Goal: Information Seeking & Learning: Learn about a topic

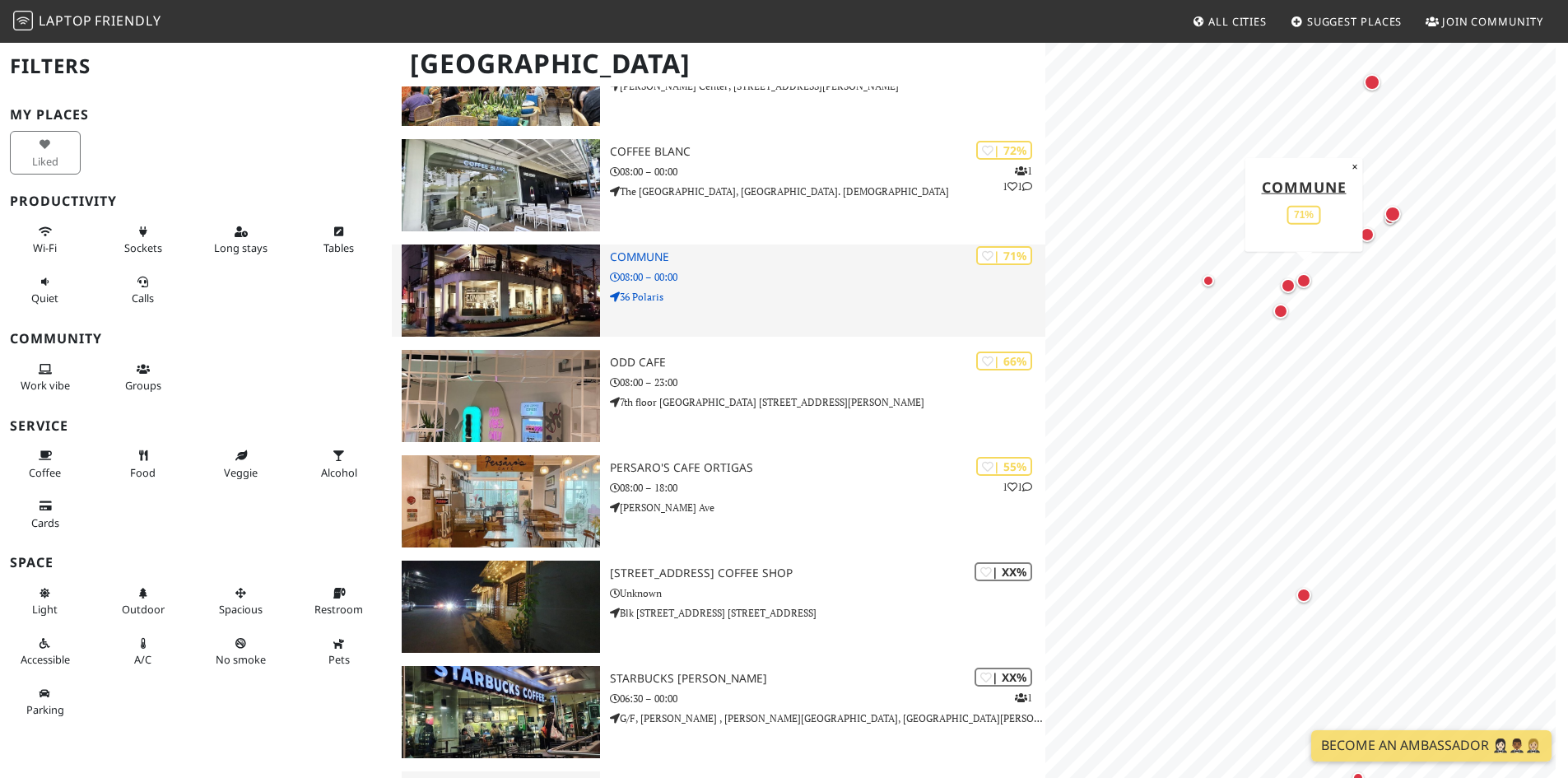
scroll to position [658, 0]
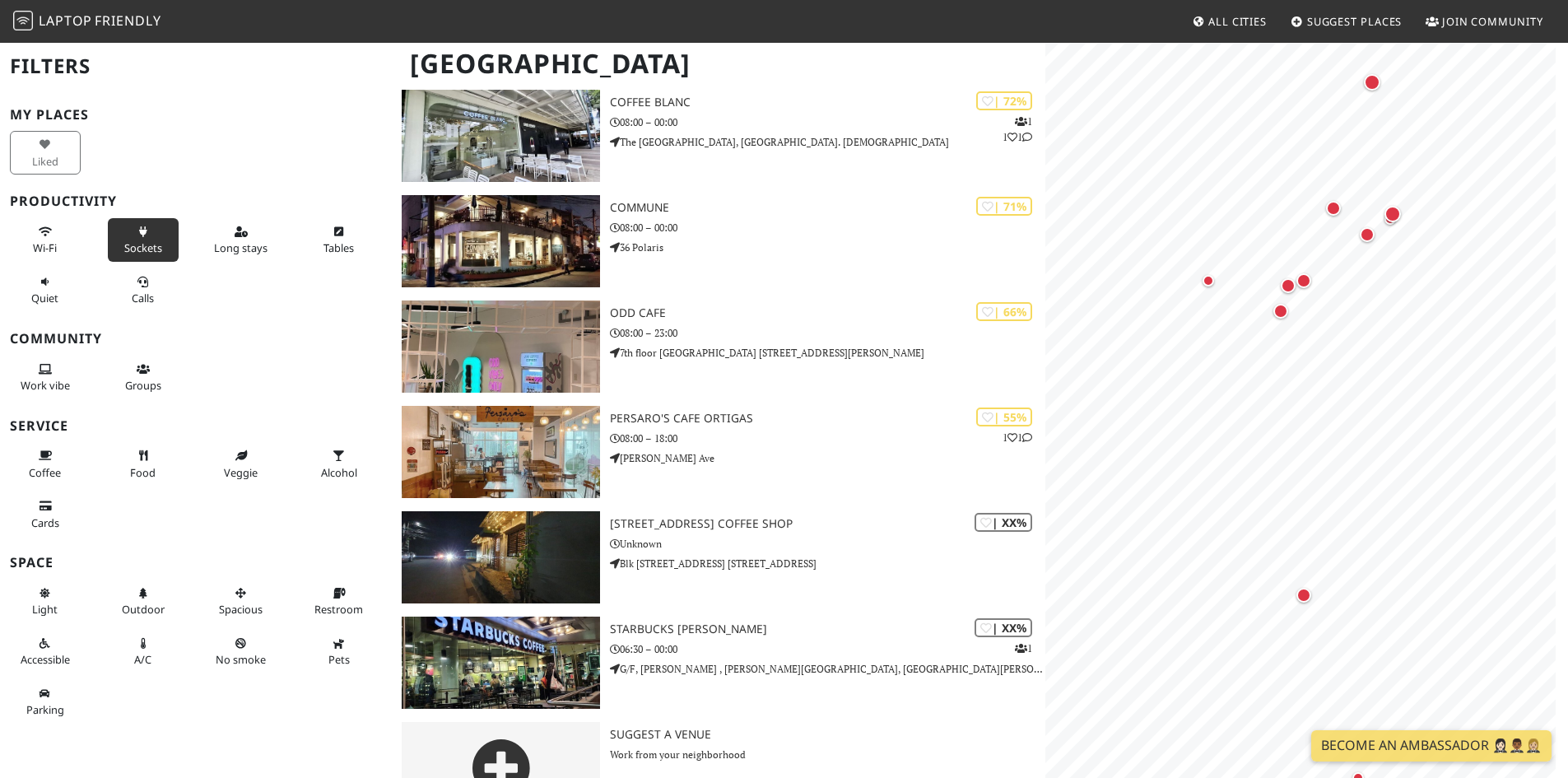
click at [154, 249] on span "Sockets" at bounding box center [143, 247] width 38 height 15
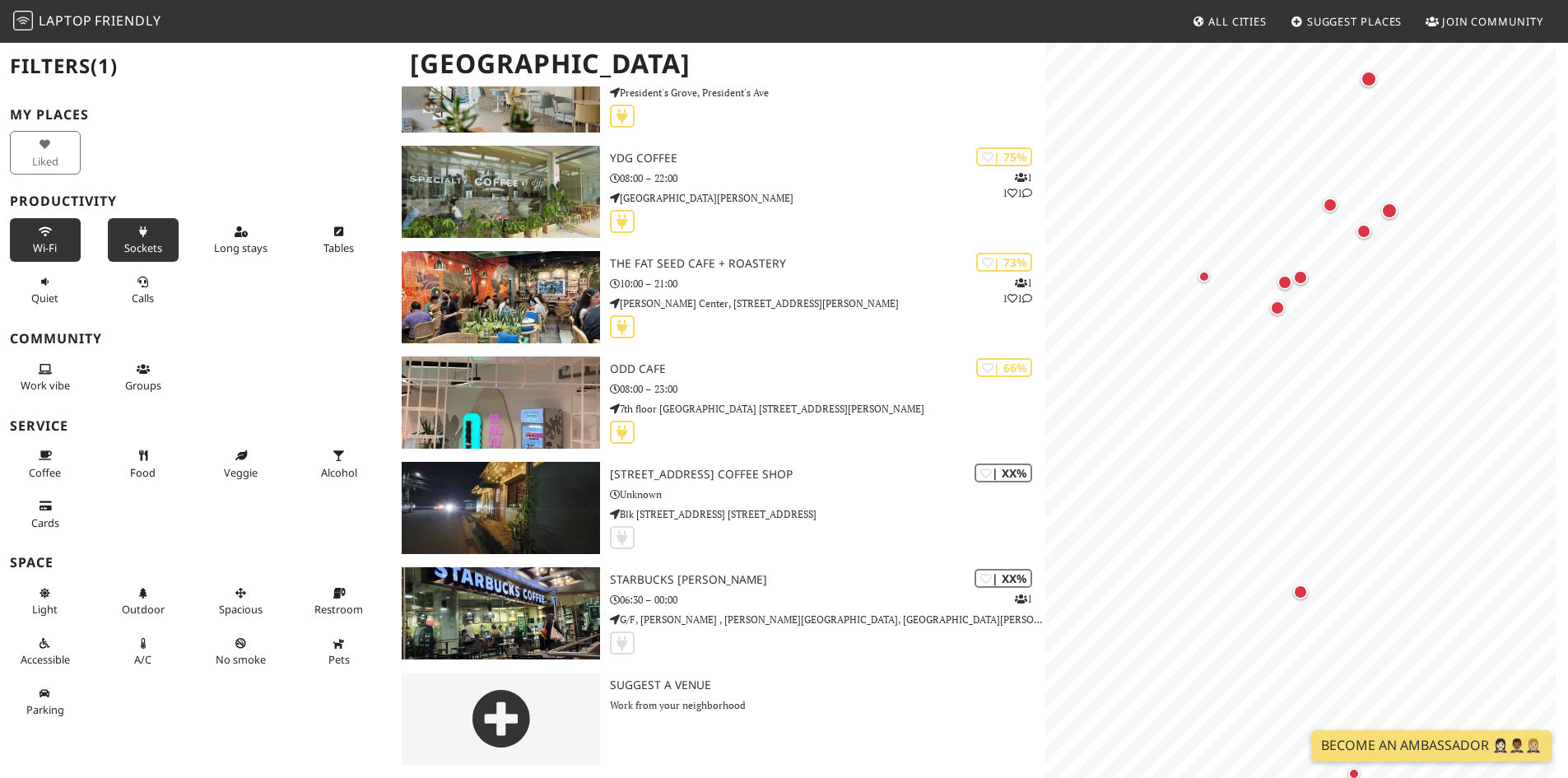
click at [27, 227] on button "Wi-Fi" at bounding box center [45, 240] width 71 height 43
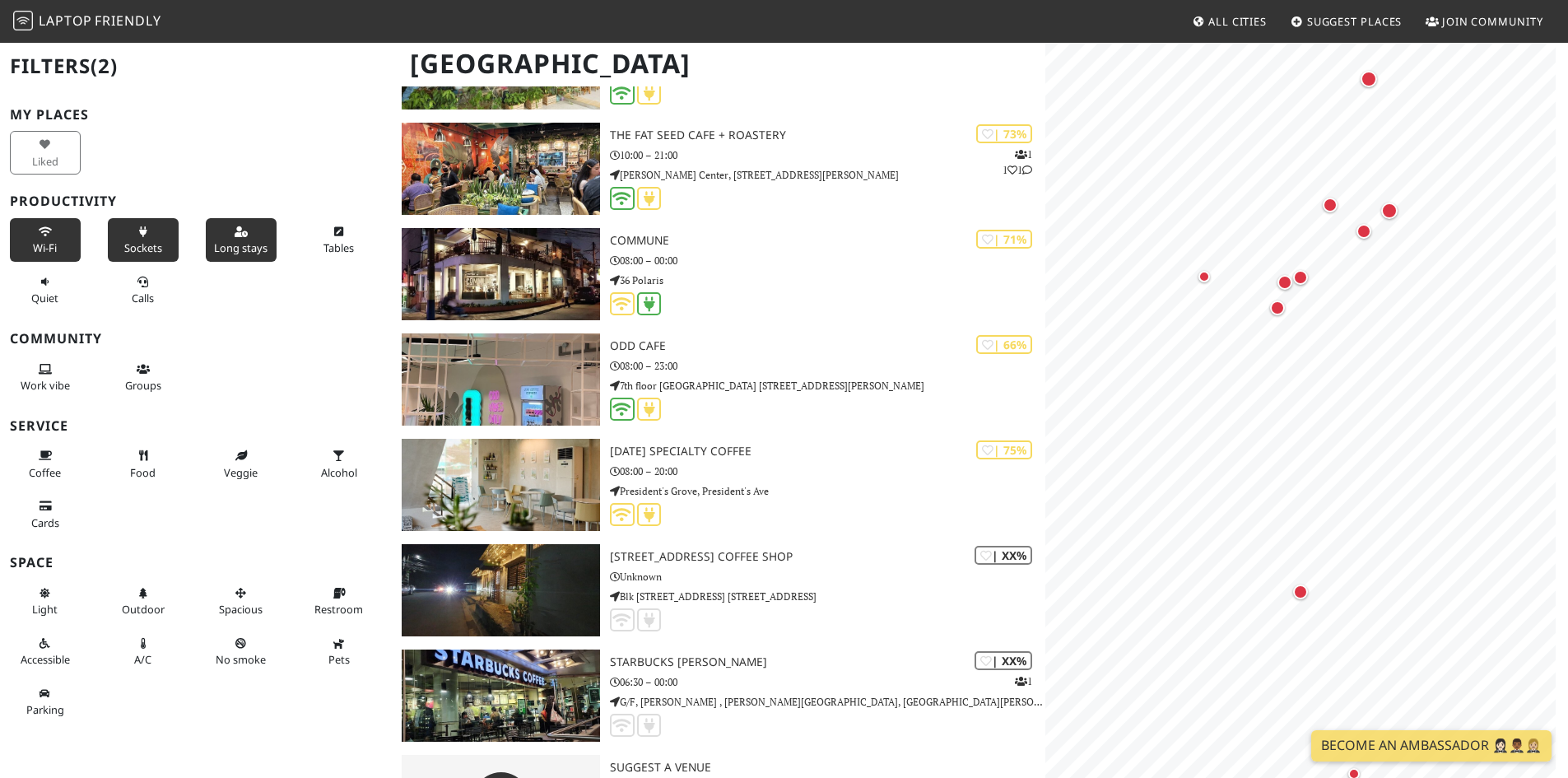
click at [234, 238] on button "Long stays" at bounding box center [241, 240] width 71 height 43
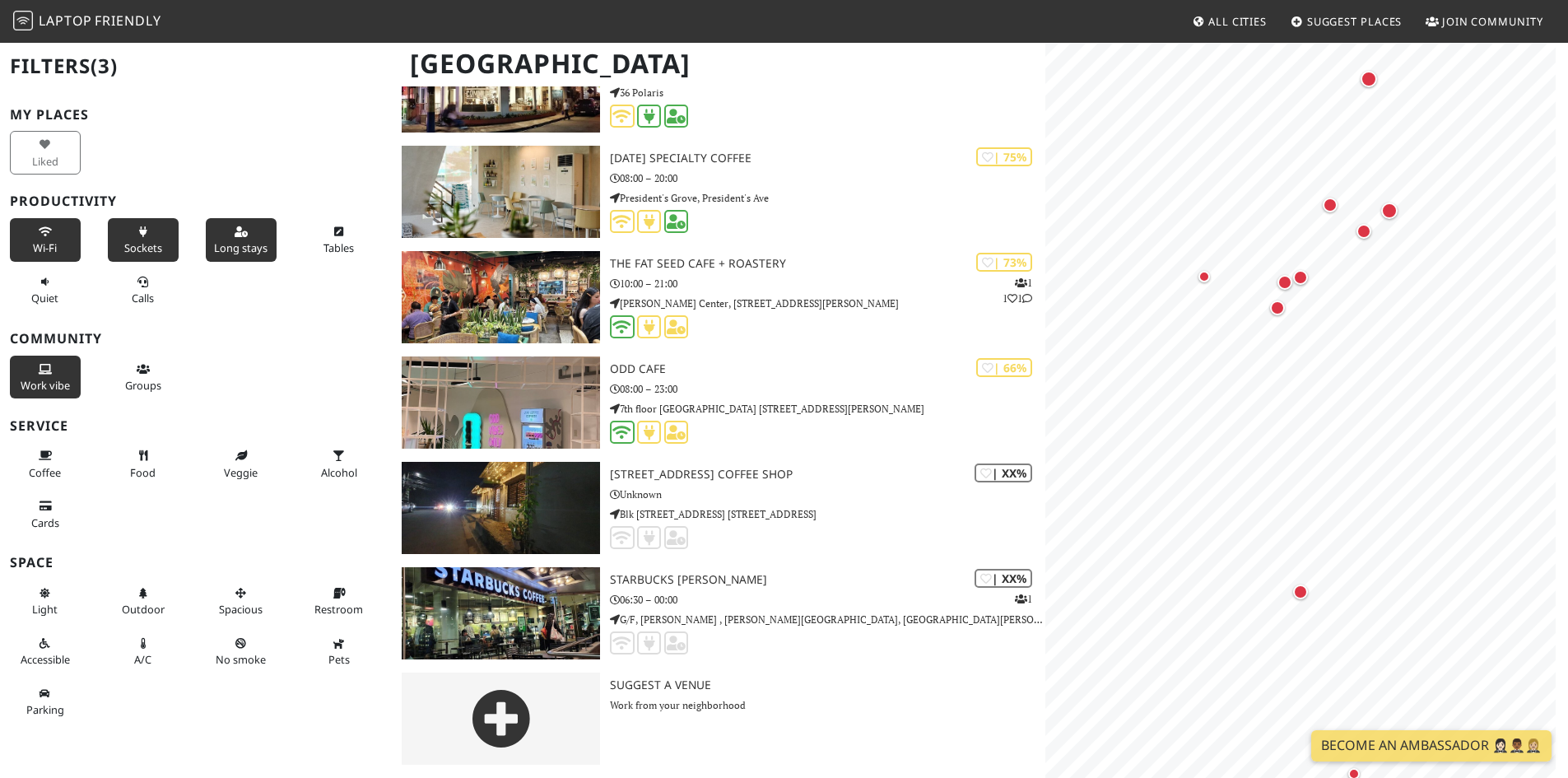
click at [42, 368] on icon at bounding box center [44, 370] width 13 height 11
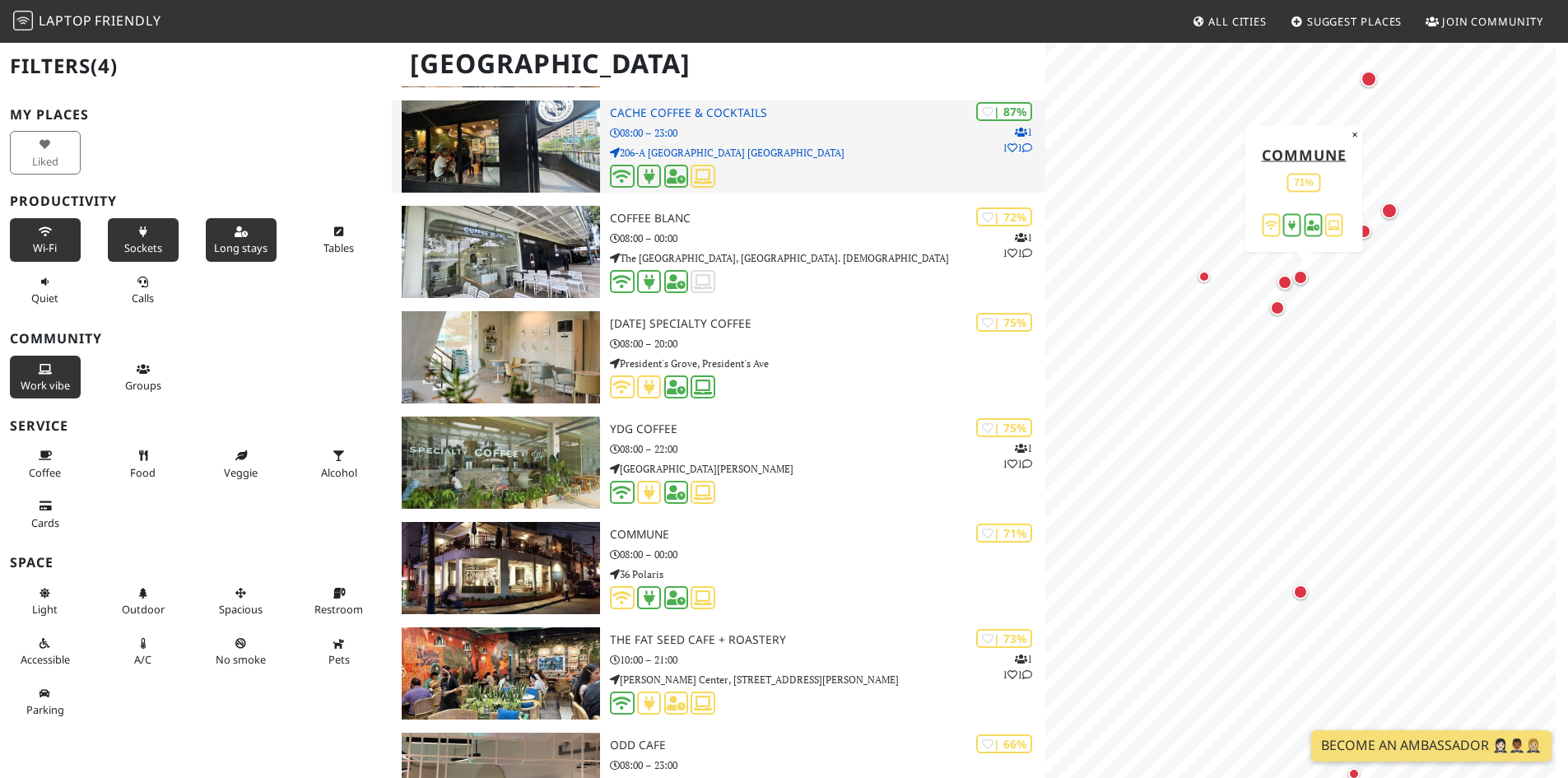
scroll to position [0, 0]
